Goal: Obtain resource: Download file/media

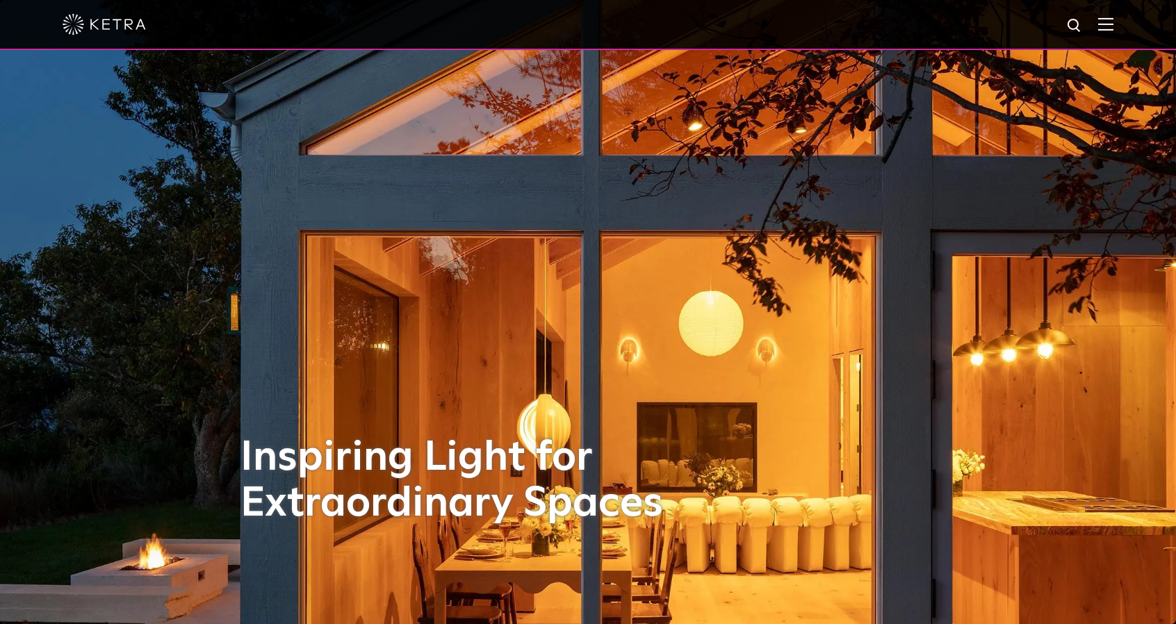
click at [1108, 29] on div at bounding box center [588, 24] width 1051 height 49
click at [1113, 28] on img at bounding box center [1105, 23] width 15 height 13
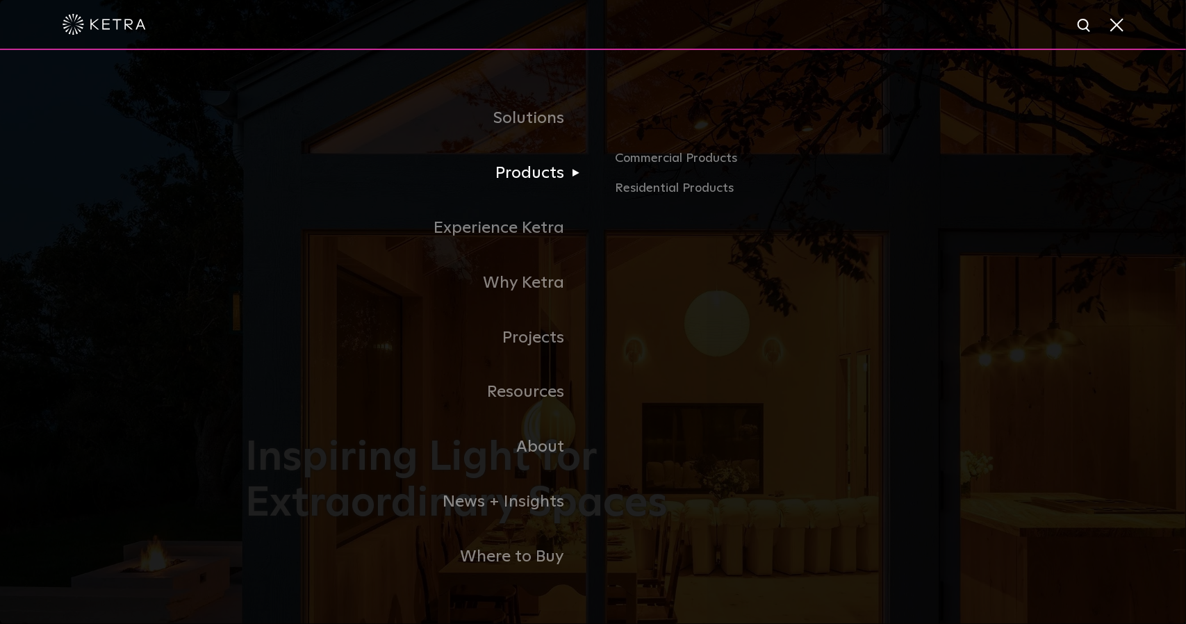
click at [577, 170] on link "Products" at bounding box center [419, 173] width 347 height 55
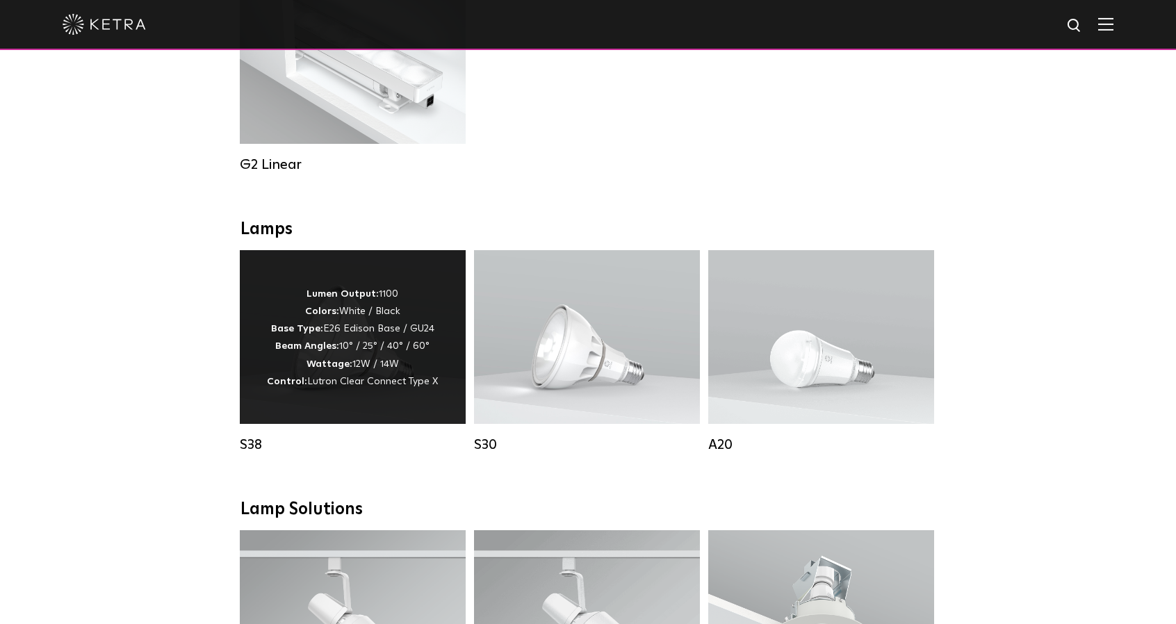
scroll to position [834, 0]
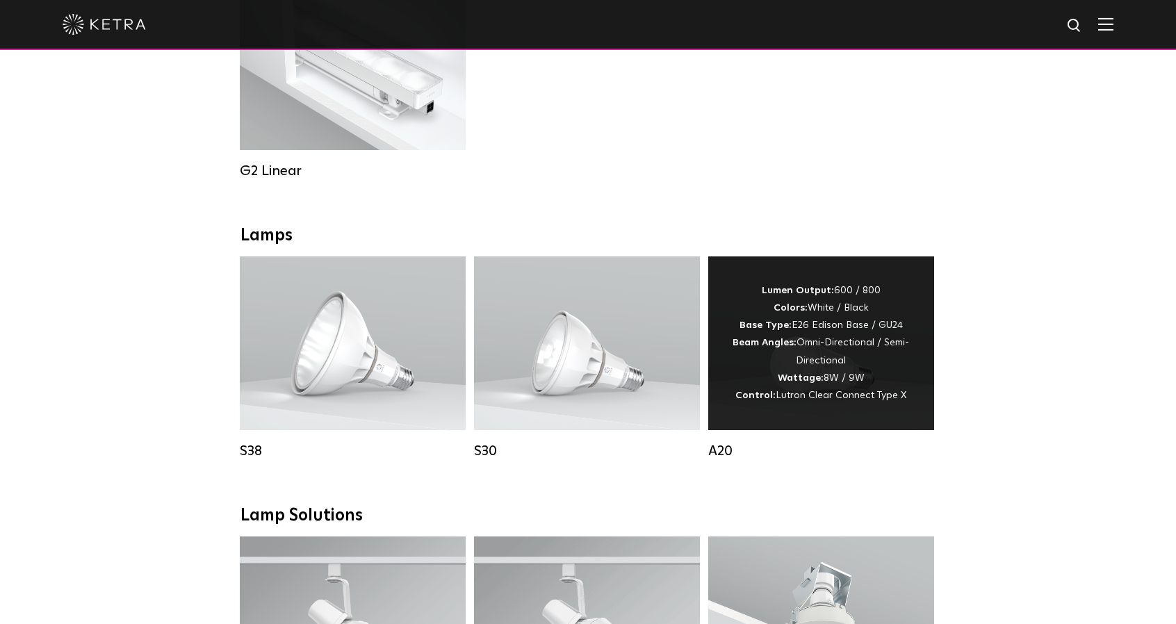
click at [831, 392] on div "Lumen Output: 600 / 800 Colors: White / Black Base Type: E26 Edison Base / GU24…" at bounding box center [821, 343] width 184 height 122
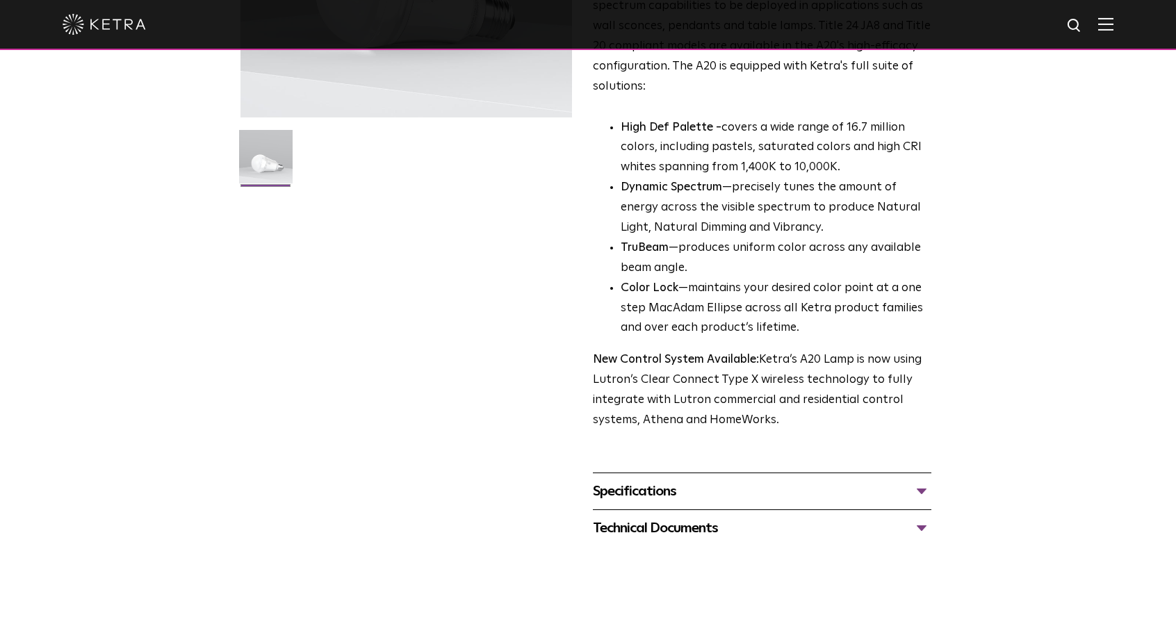
scroll to position [347, 0]
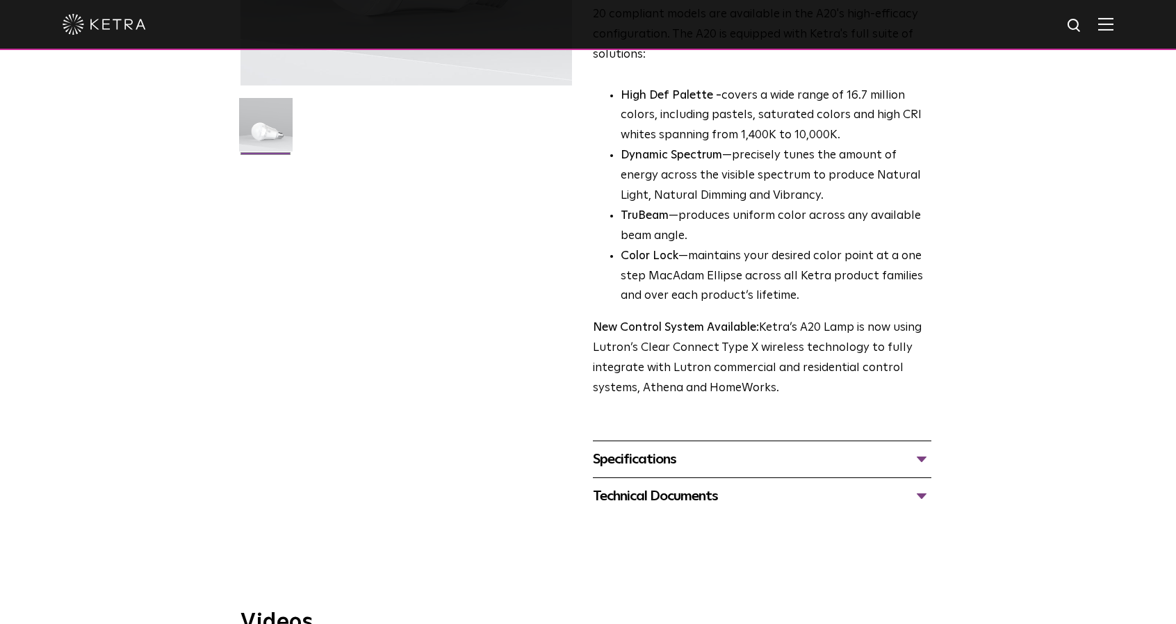
click at [743, 441] on div "Specifications LUMEN OUTPUTS 600, 800 HOUSING COLORS White, Black BASE TYPES E2…" at bounding box center [762, 459] width 338 height 37
click at [913, 448] on div "Specifications" at bounding box center [762, 459] width 338 height 22
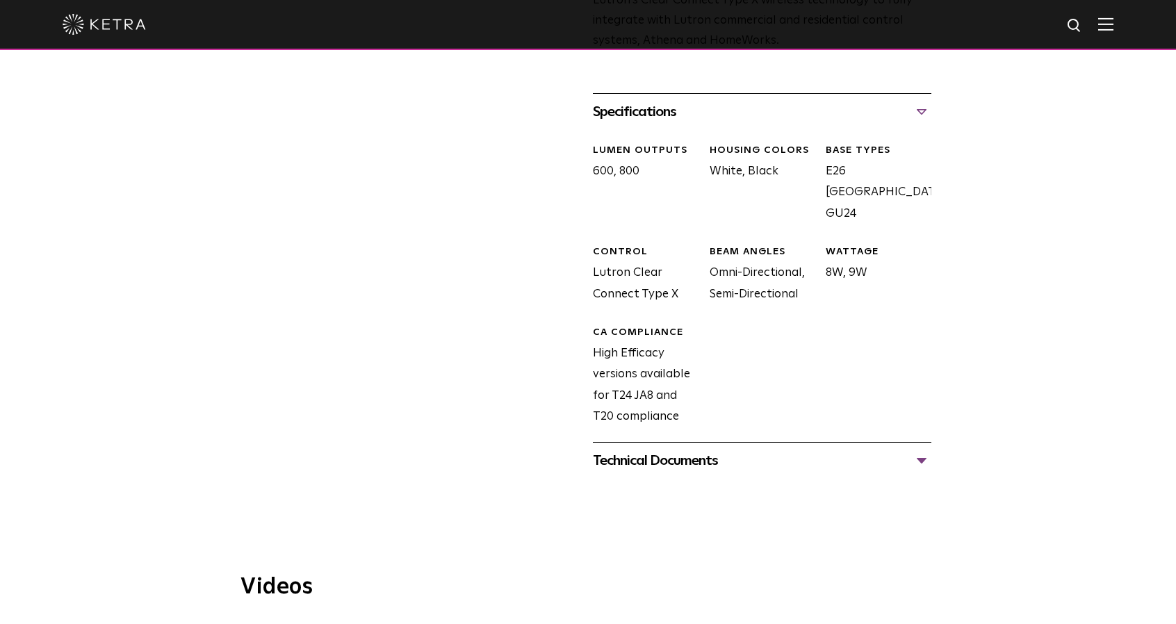
scroll to position [618, 0]
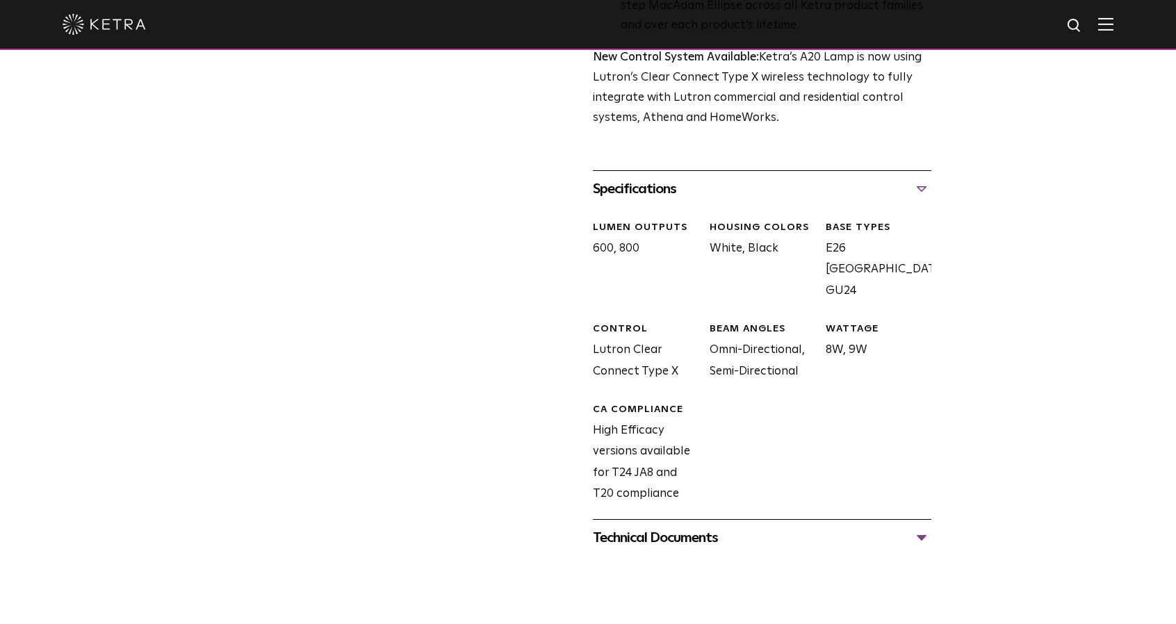
click at [774, 527] on div "Technical Documents" at bounding box center [762, 538] width 338 height 22
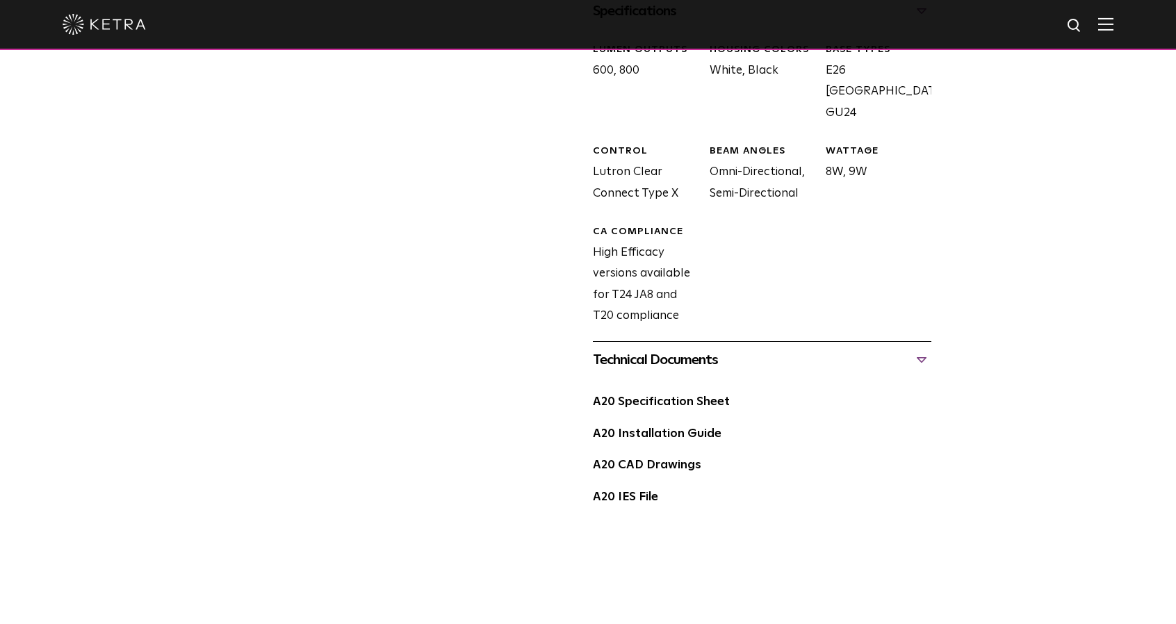
scroll to position [896, 0]
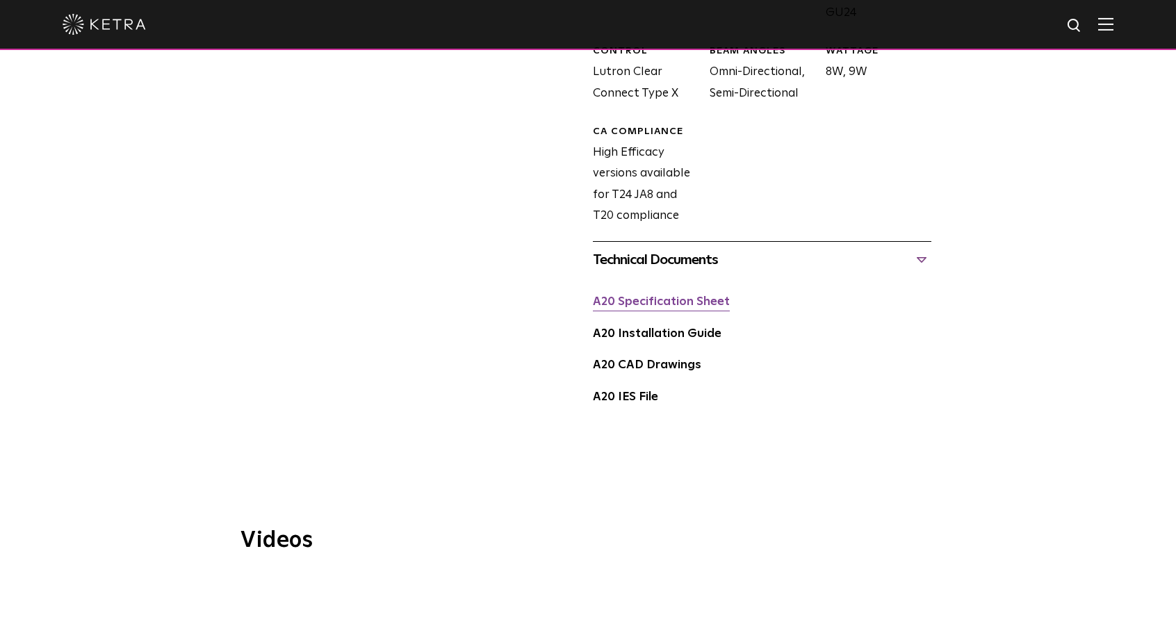
click at [675, 296] on link "A20 Specification Sheet" at bounding box center [661, 302] width 137 height 12
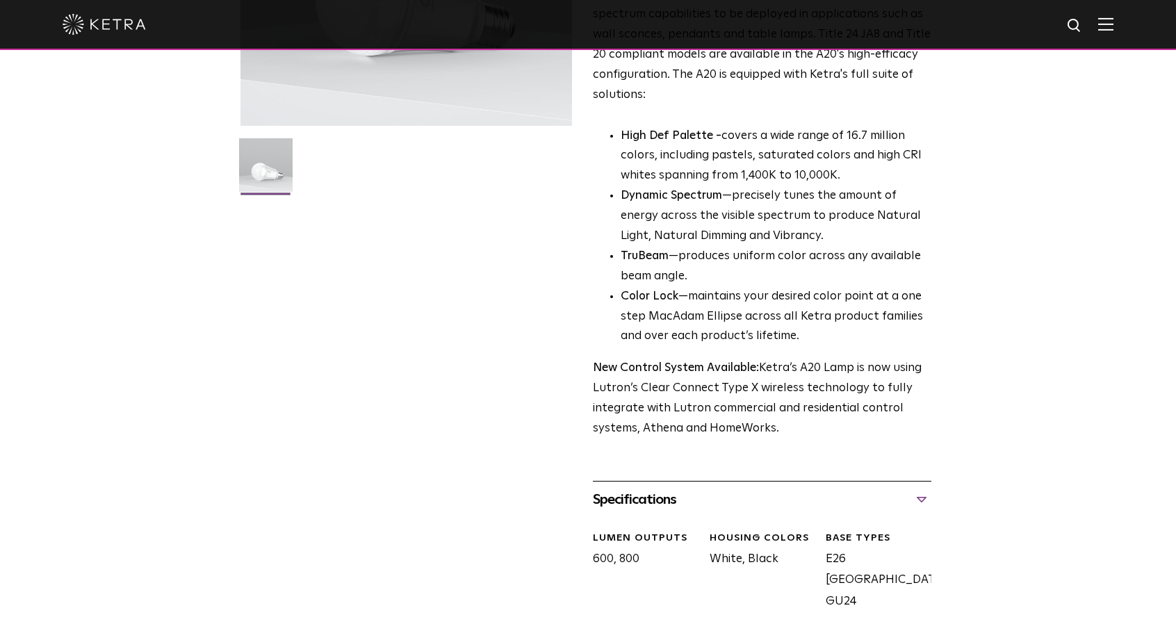
scroll to position [0, 0]
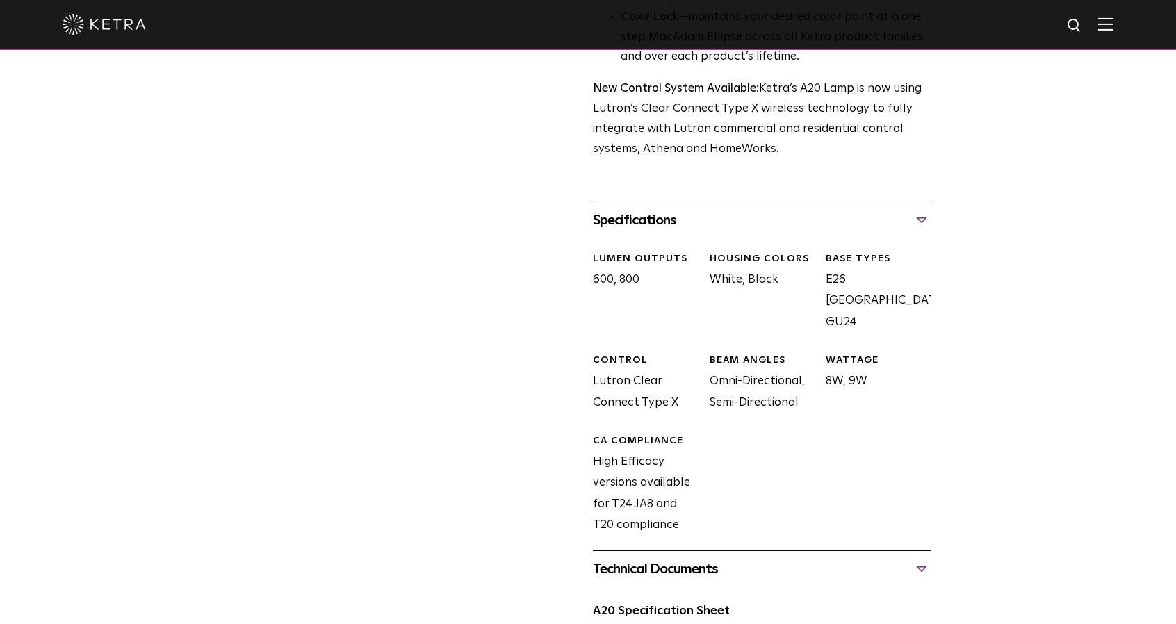
scroll to position [625, 0]
